Goal: Task Accomplishment & Management: Use online tool/utility

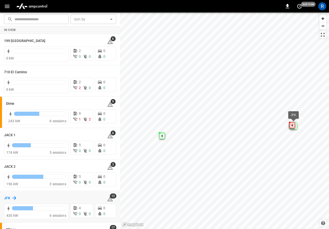
click at [16, 197] on icon at bounding box center [14, 198] width 6 height 6
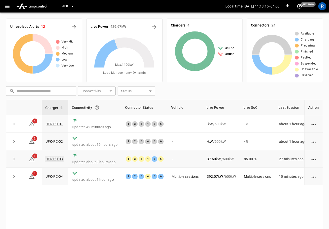
click at [56, 158] on link "JFK-PC-03" at bounding box center [54, 159] width 19 height 6
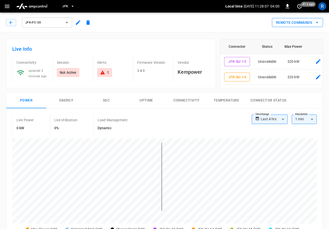
click at [301, 26] on button "Remote Commands" at bounding box center [297, 22] width 51 height 9
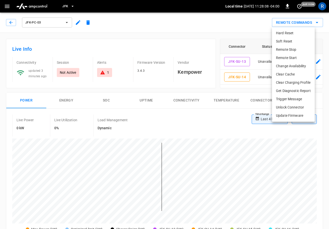
click at [292, 66] on li "Change Availability" at bounding box center [293, 66] width 43 height 8
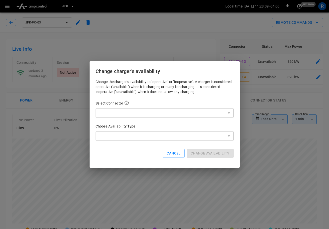
click at [162, 120] on div "Change the charger's availability to "operative" or "inoperative". A charger is…" at bounding box center [165, 122] width 138 height 87
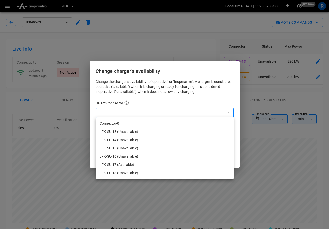
click at [146, 127] on li "Connector-0" at bounding box center [165, 124] width 138 height 8
type input "*"
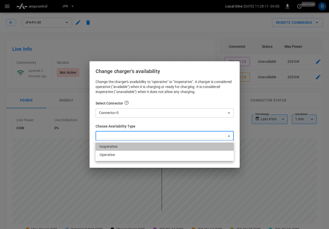
click at [136, 147] on li "Inoperative" at bounding box center [165, 147] width 138 height 8
type input "**********"
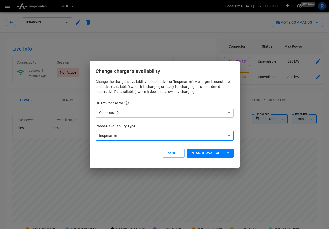
click at [223, 154] on button "Change availability" at bounding box center [210, 153] width 47 height 9
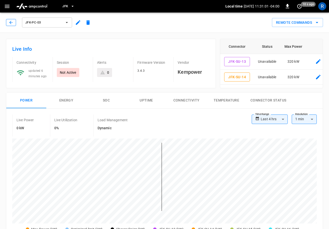
click at [11, 24] on icon "button" at bounding box center [10, 22] width 3 height 3
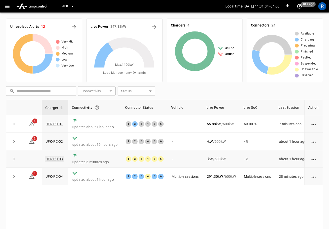
click at [62, 158] on td "JFK-PC-03" at bounding box center [55, 159] width 27 height 18
click at [58, 159] on link "JFK-PC-03" at bounding box center [54, 159] width 19 height 6
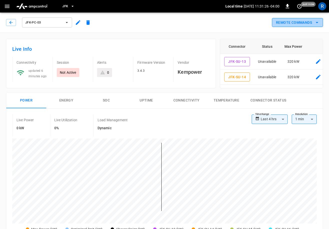
click at [304, 22] on button "Remote Commands" at bounding box center [297, 22] width 51 height 9
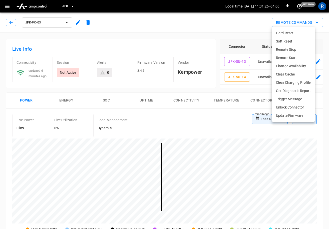
click at [292, 65] on li "Change Availability" at bounding box center [293, 66] width 43 height 8
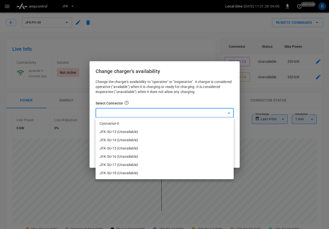
click at [143, 125] on li "Connector-0" at bounding box center [165, 124] width 138 height 8
type input "*"
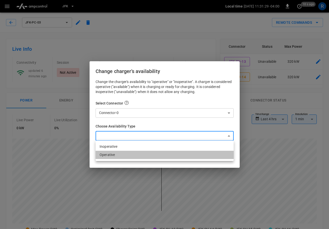
click at [124, 156] on li "Operative" at bounding box center [165, 155] width 138 height 8
type input "*********"
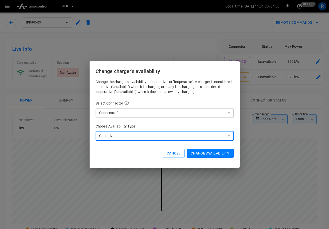
click at [218, 155] on button "Change availability" at bounding box center [210, 153] width 47 height 9
